Goal: Find specific page/section: Find specific page/section

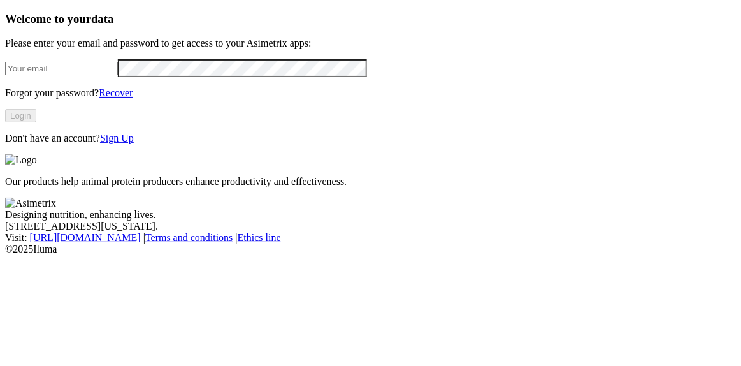
type input "[PERSON_NAME][EMAIL_ADDRESS][DOMAIN_NAME]"
click at [36, 122] on button "Login" at bounding box center [20, 115] width 31 height 13
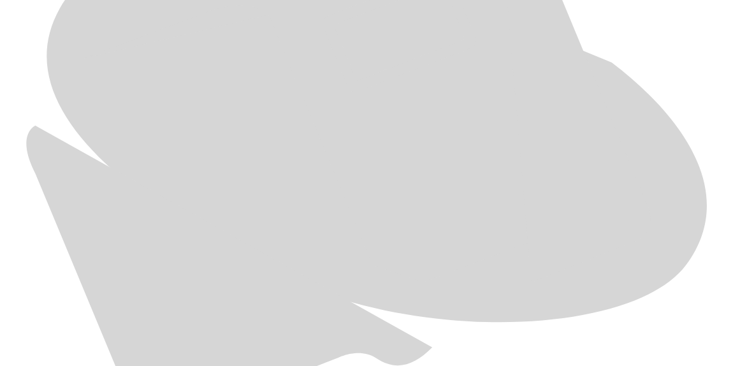
scroll to position [668, 0]
